Goal: Task Accomplishment & Management: Manage account settings

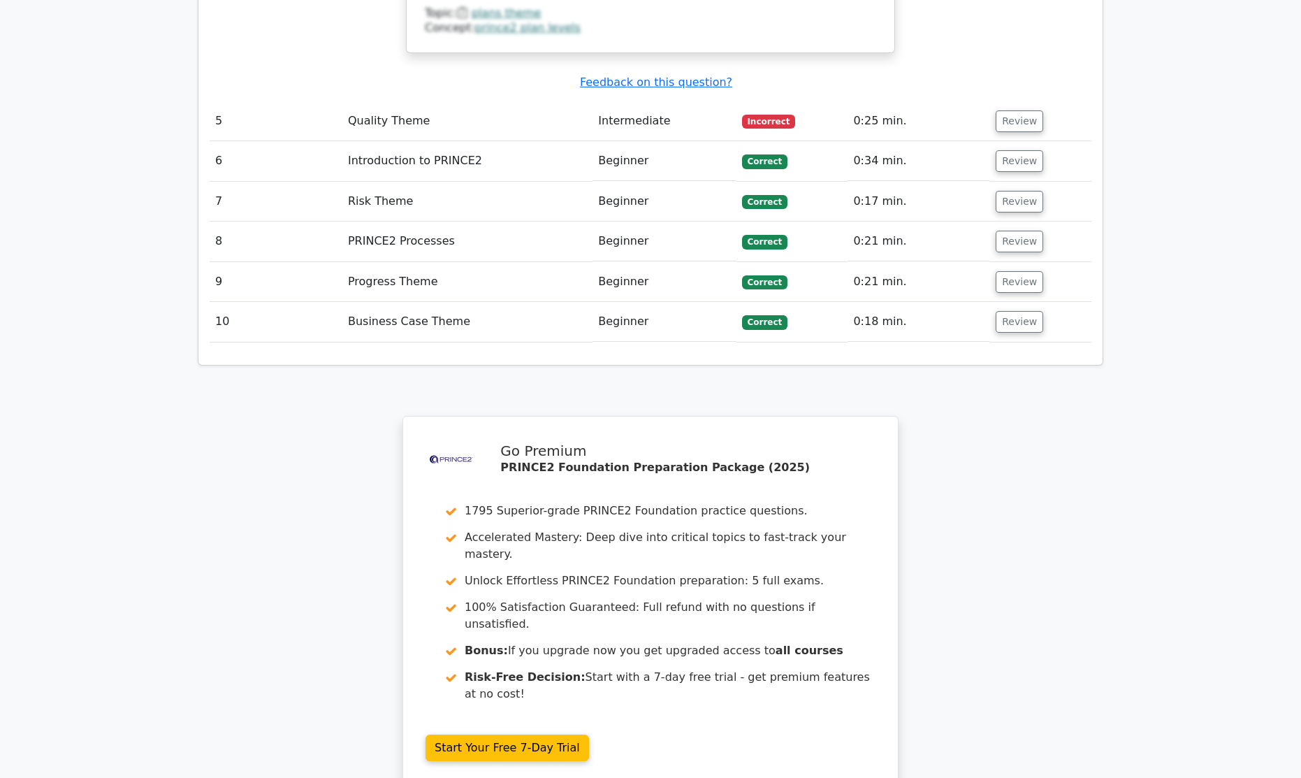
scroll to position [3627, 0]
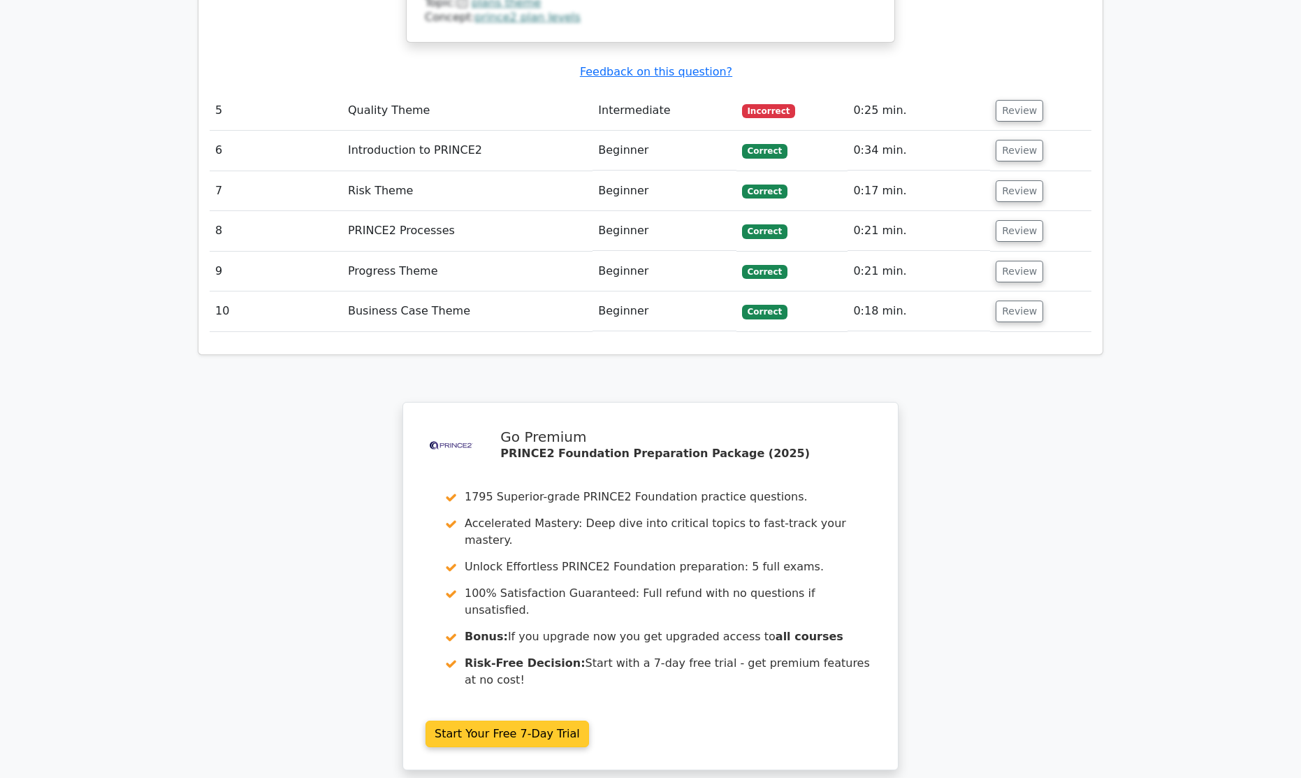
click at [519, 720] on link "Start Your Free 7-Day Trial" at bounding box center [508, 733] width 164 height 27
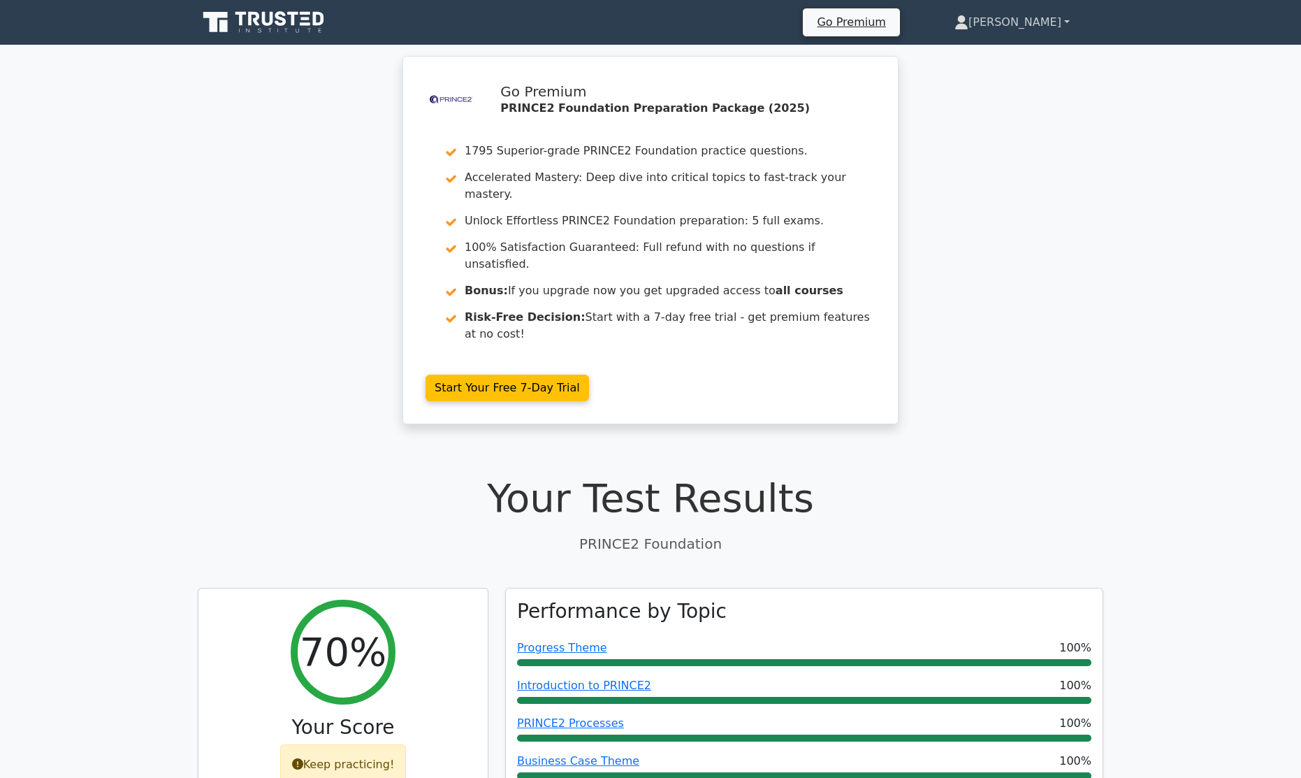
click at [1027, 23] on link "[PERSON_NAME]" at bounding box center [1012, 22] width 182 height 28
click at [1002, 58] on link "Profile" at bounding box center [977, 55] width 110 height 22
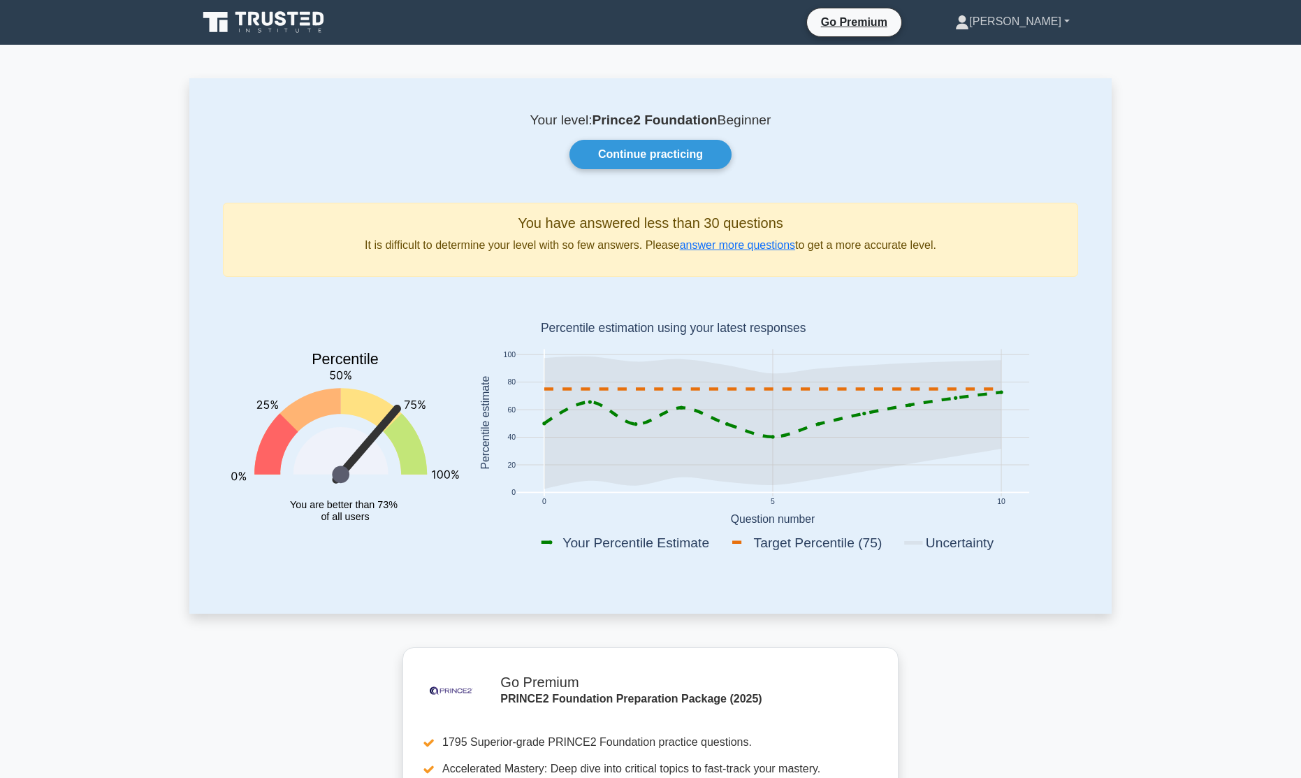
click at [1020, 25] on link "[PERSON_NAME]" at bounding box center [1013, 22] width 182 height 28
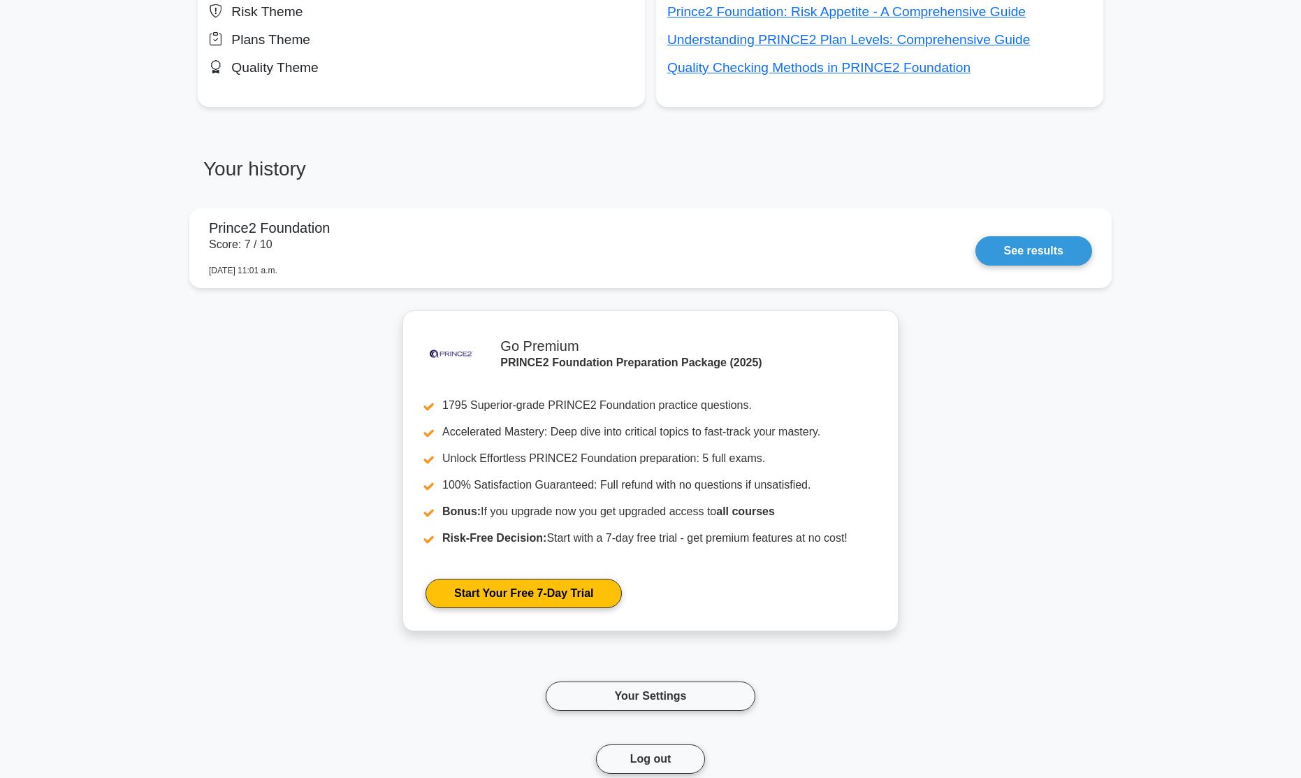
scroll to position [1095, 0]
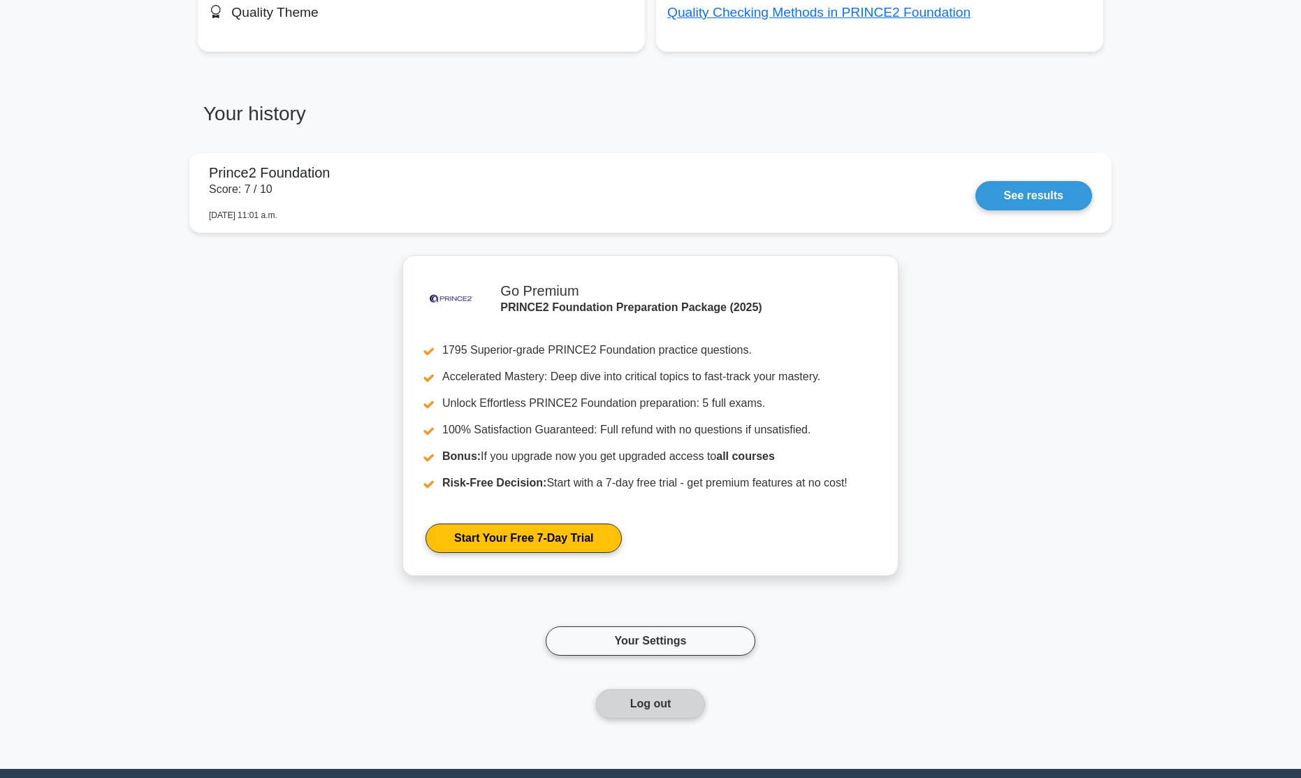
click at [632, 708] on button "Log out" at bounding box center [651, 703] width 110 height 29
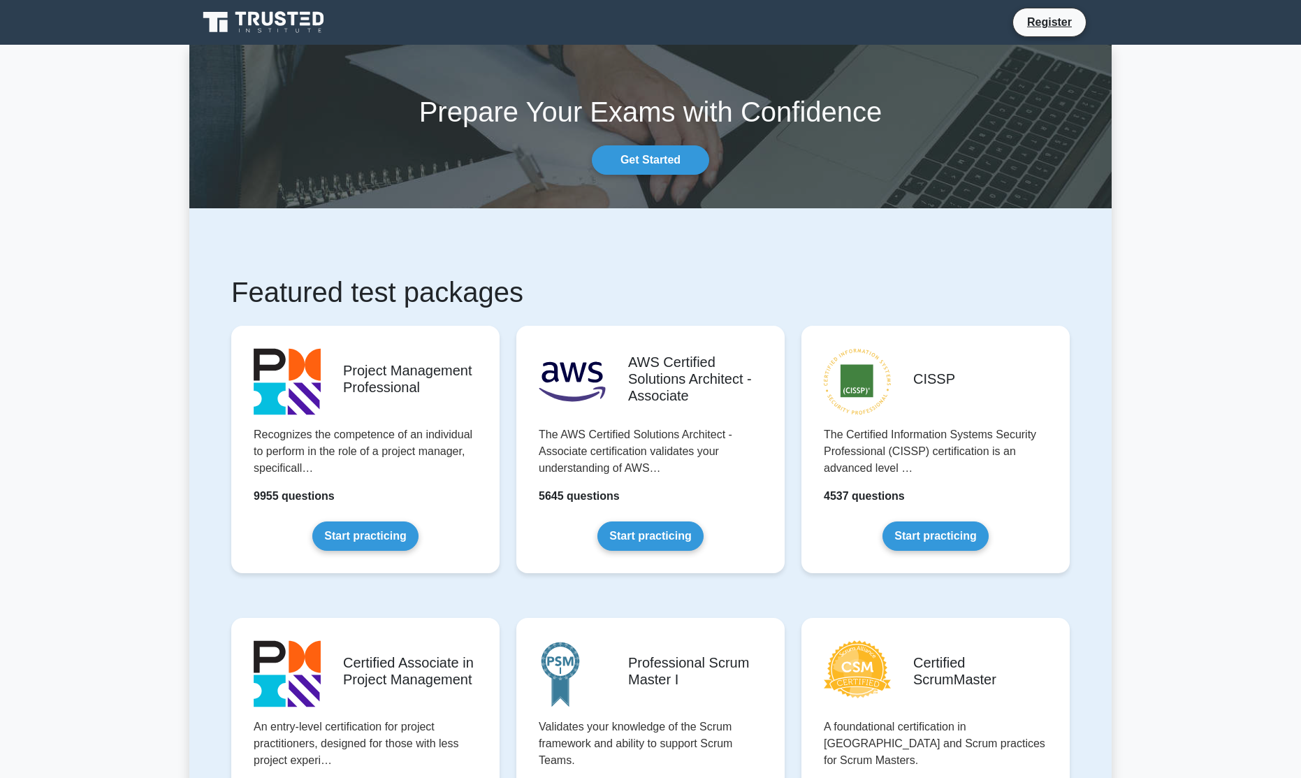
click at [1056, 38] on div "Register" at bounding box center [650, 23] width 922 height 34
click at [1054, 29] on link "Register" at bounding box center [1049, 21] width 61 height 17
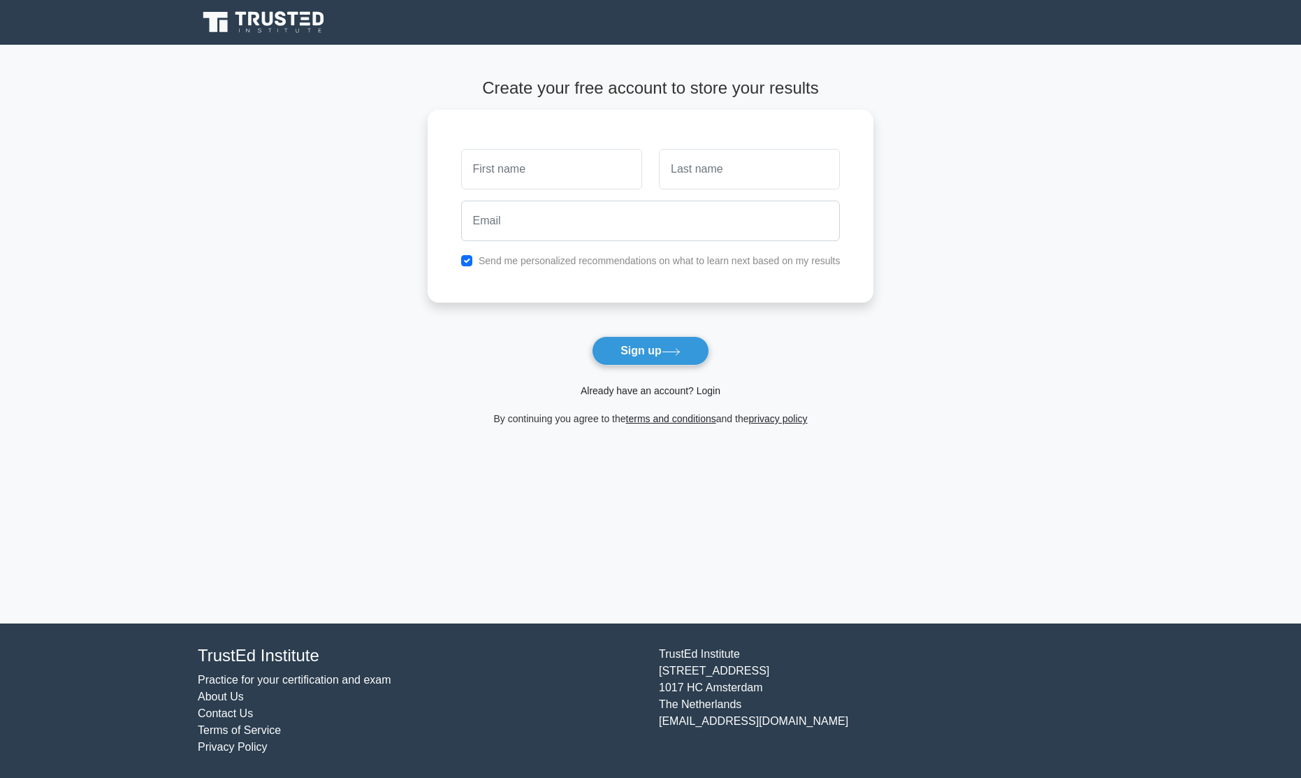
click at [628, 392] on link "Already have an account? Login" at bounding box center [651, 390] width 140 height 11
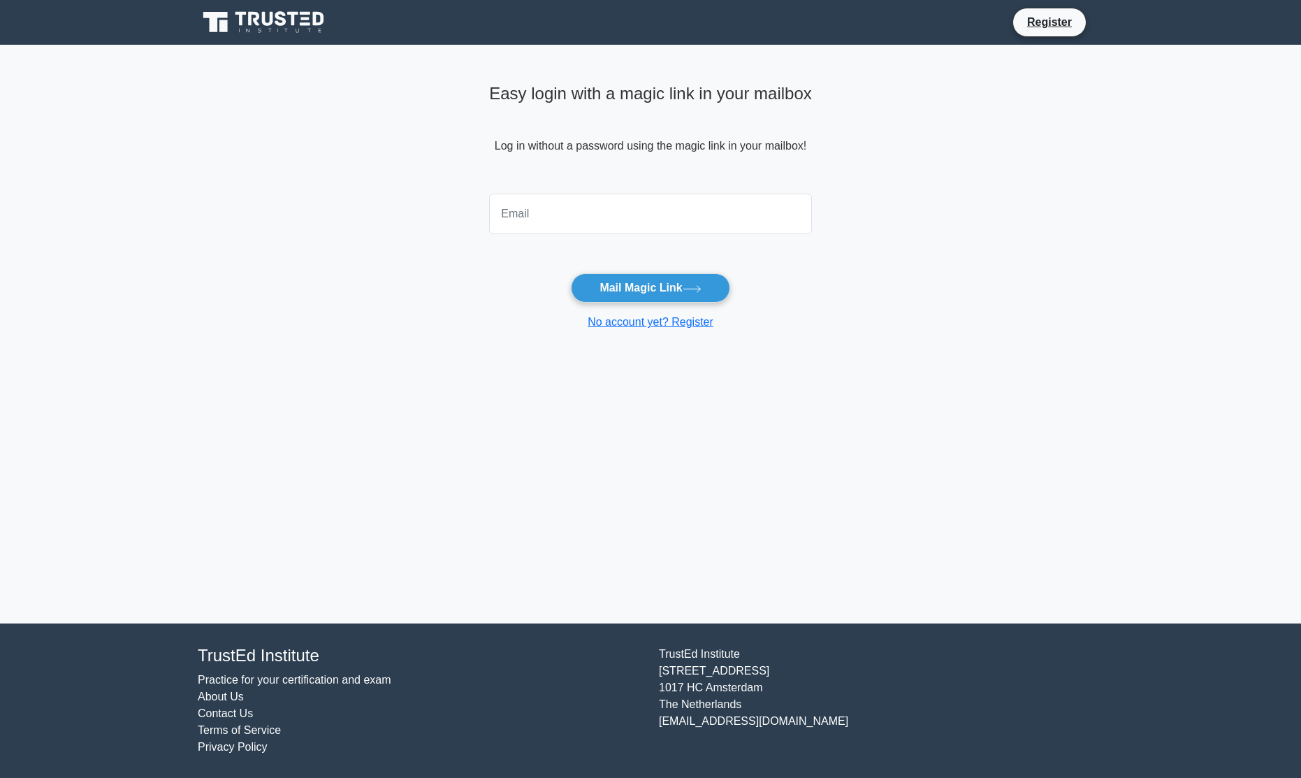
click at [572, 207] on input "email" at bounding box center [650, 214] width 323 height 41
type input "sharon.wong@forward.eu"
click at [616, 284] on button "Mail Magic Link" at bounding box center [650, 287] width 159 height 29
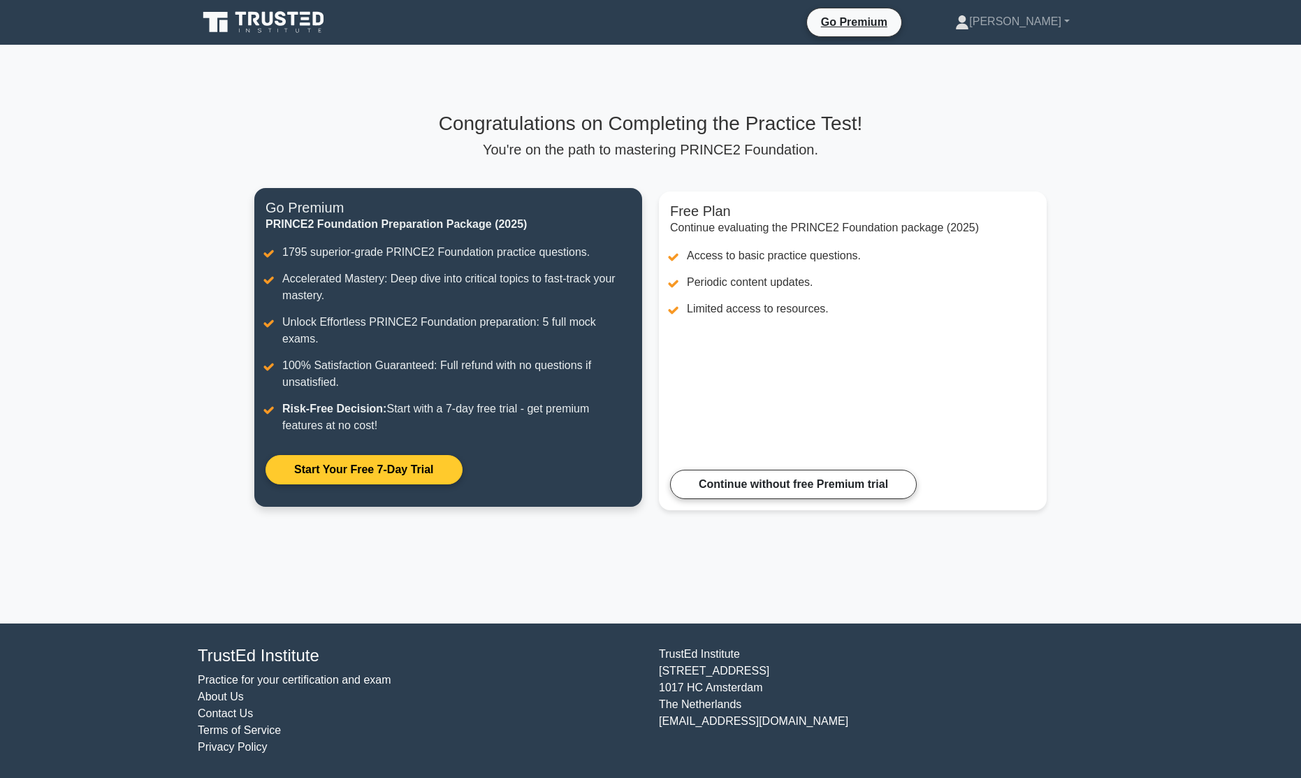
click at [396, 455] on link "Start Your Free 7-Day Trial" at bounding box center [364, 469] width 196 height 29
